Goal: Find specific page/section: Find specific page/section

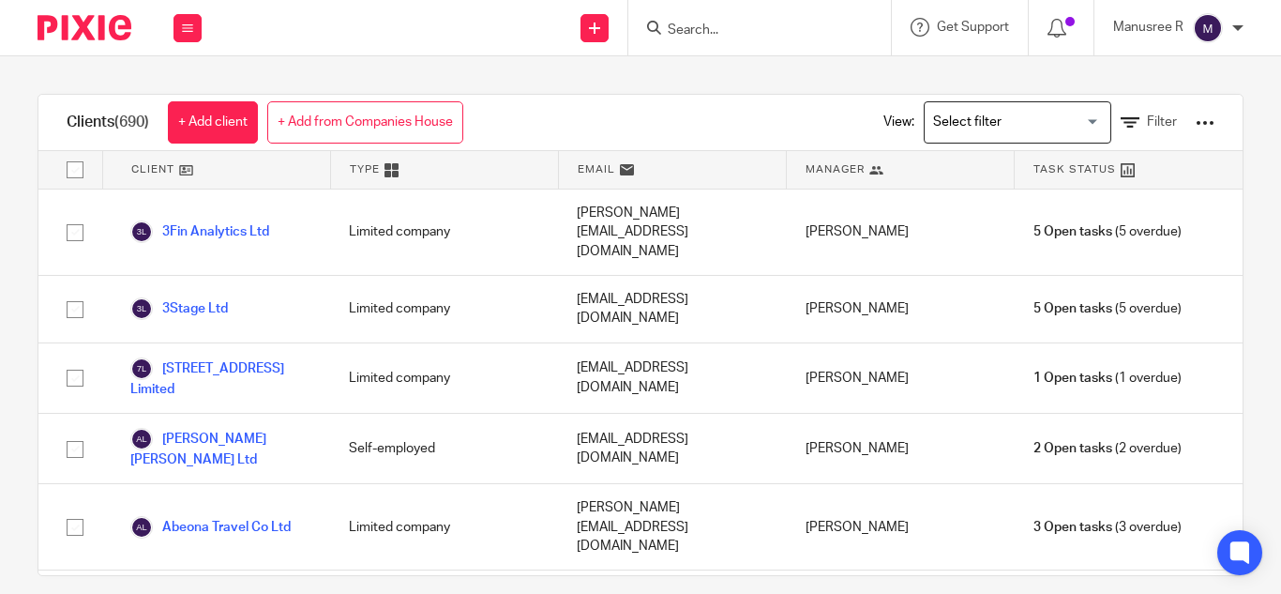
click at [767, 27] on input "Search" at bounding box center [750, 31] width 169 height 17
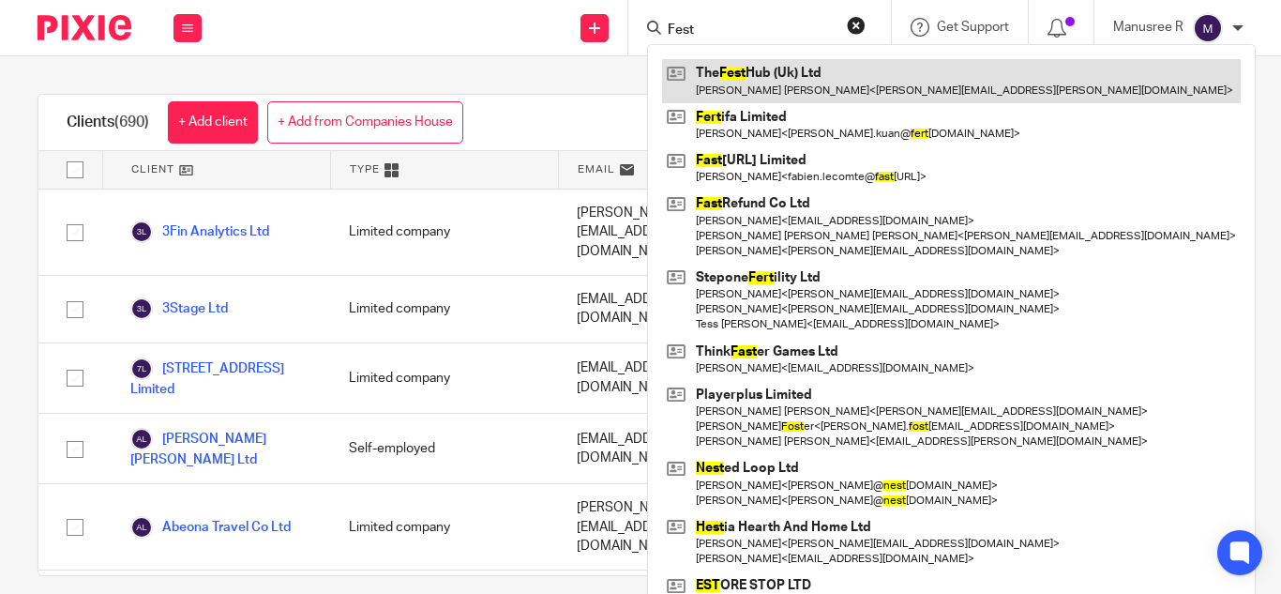
type input "Fest"
click at [777, 71] on link at bounding box center [951, 80] width 579 height 43
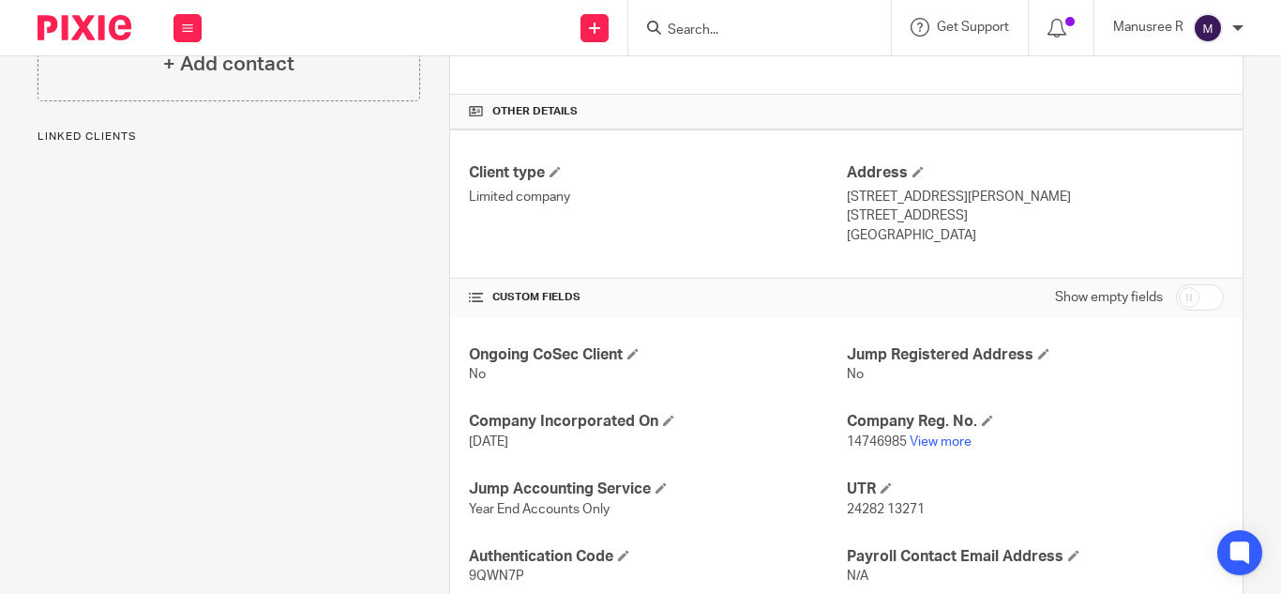
scroll to position [427, 0]
